Goal: Task Accomplishment & Management: Manage account settings

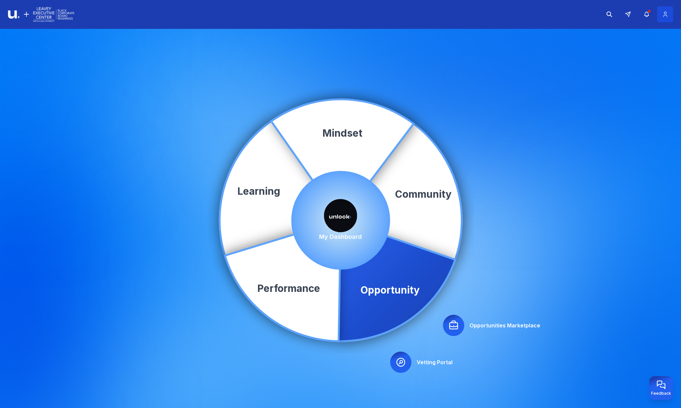
click at [669, 20] on button at bounding box center [665, 14] width 16 height 16
click at [664, 16] on icon at bounding box center [665, 14] width 7 height 7
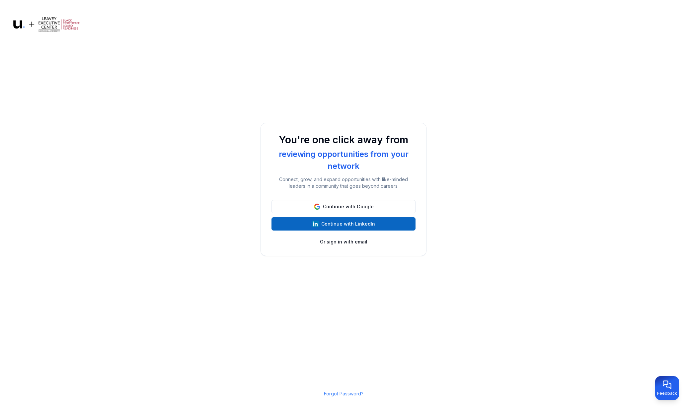
click at [331, 240] on button "Or sign in with email" at bounding box center [343, 242] width 47 height 7
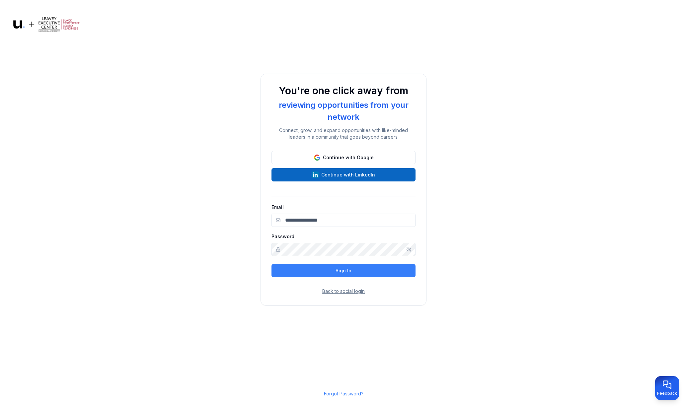
type input "**********"
click at [345, 274] on button "Sign In" at bounding box center [344, 270] width 144 height 13
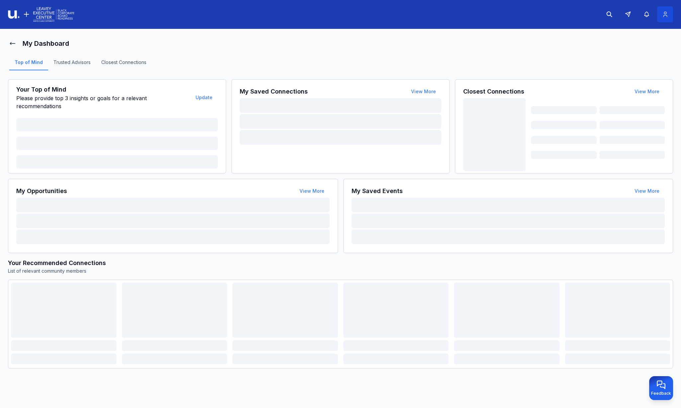
click at [664, 13] on icon at bounding box center [665, 14] width 7 height 7
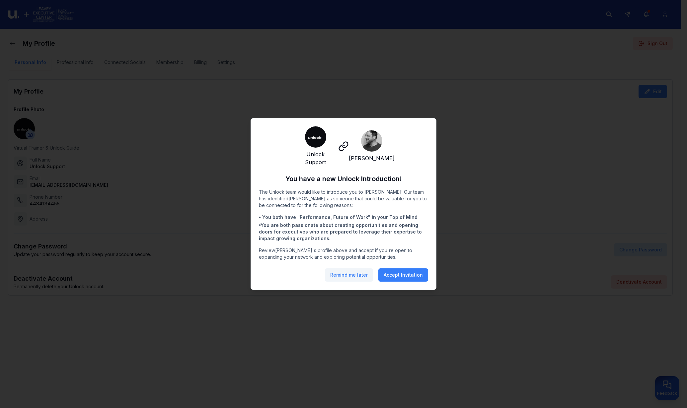
click at [344, 275] on button "Remind me later" at bounding box center [349, 275] width 48 height 13
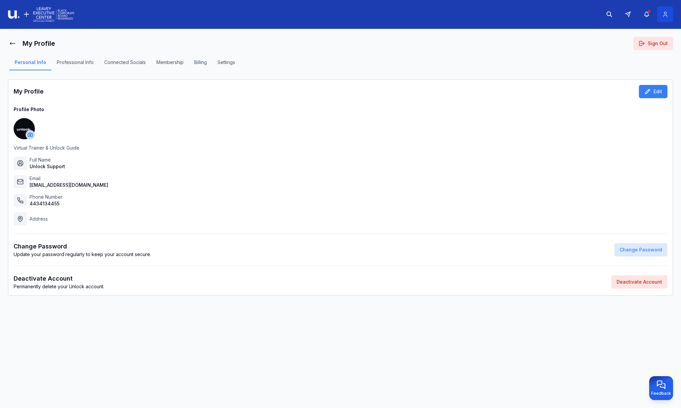
click at [666, 15] on icon at bounding box center [665, 14] width 7 height 7
click at [650, 43] on button "Sign Out" at bounding box center [653, 43] width 40 height 13
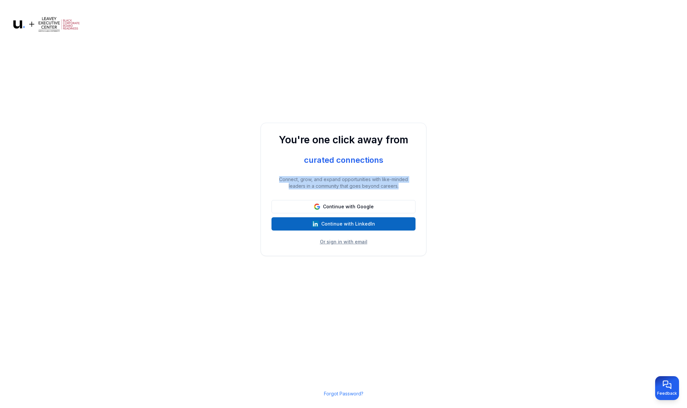
drag, startPoint x: 280, startPoint y: 179, endPoint x: 407, endPoint y: 189, distance: 127.3
click at [407, 189] on p "Connect, grow, and expand opportunities with like-minded leaders in a community…" at bounding box center [344, 182] width 144 height 13
drag, startPoint x: 407, startPoint y: 189, endPoint x: 493, endPoint y: 216, distance: 90.0
click at [493, 216] on main "You're one click away from reviewing opportunities from your network curated co…" at bounding box center [343, 204] width 687 height 408
